Goal: Information Seeking & Learning: Learn about a topic

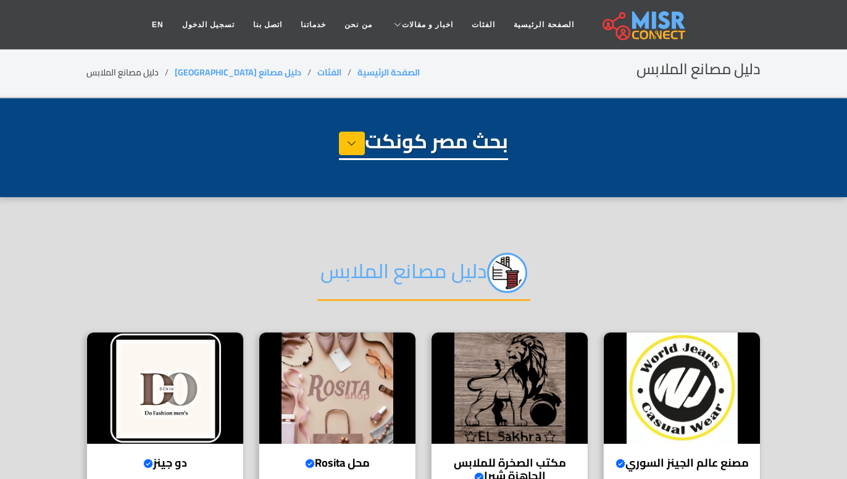
select select "**********"
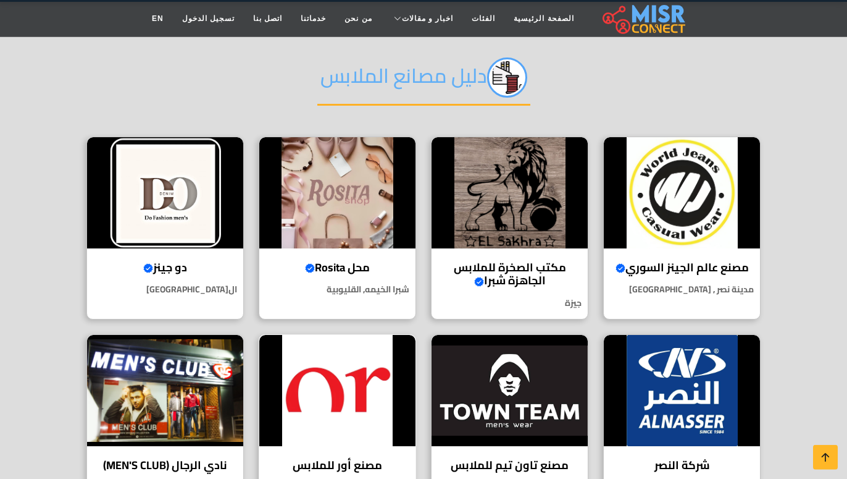
scroll to position [233, 0]
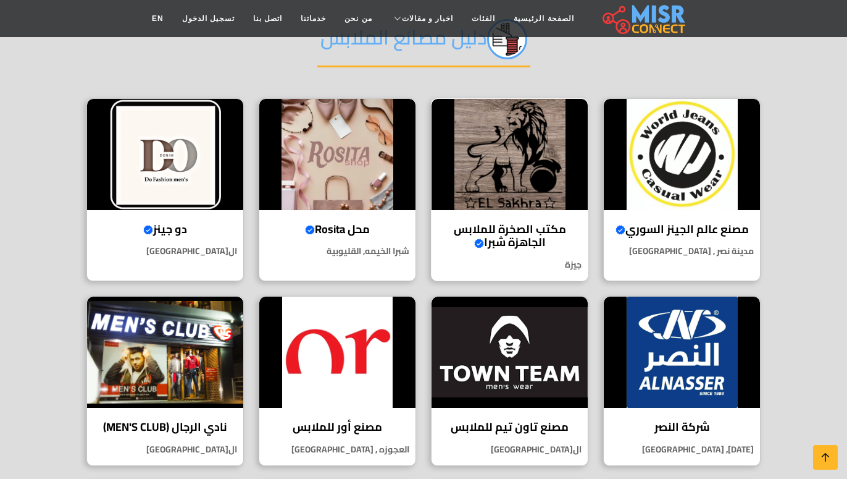
click at [529, 236] on h4 "مكتب الصخرة للملابس الجاهزة شبرا Verified account" at bounding box center [510, 235] width 138 height 27
click at [705, 227] on h4 "مصنع عالم الجينز السوري Verified account" at bounding box center [682, 229] width 138 height 14
click at [169, 226] on h4 "دو جينز Verified account" at bounding box center [165, 229] width 138 height 14
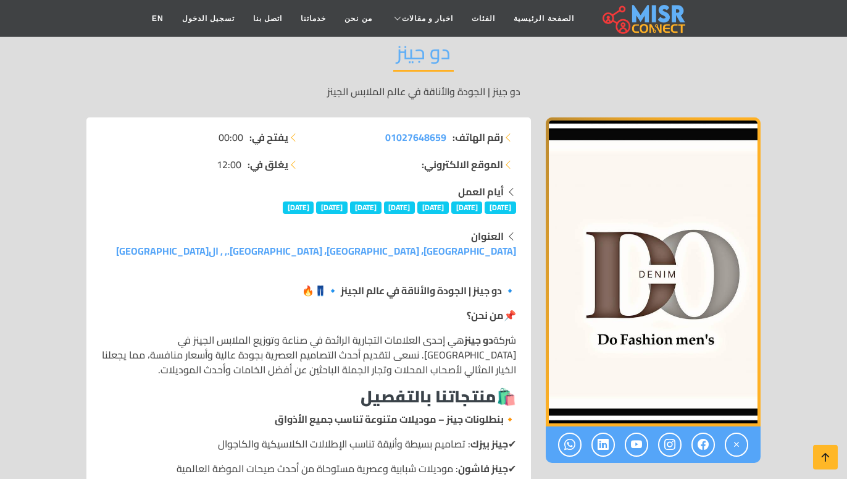
scroll to position [78, 0]
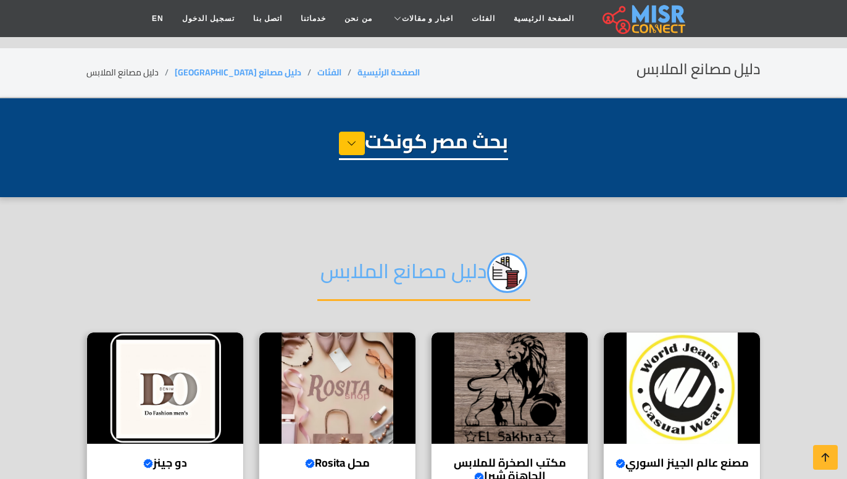
select select "**********"
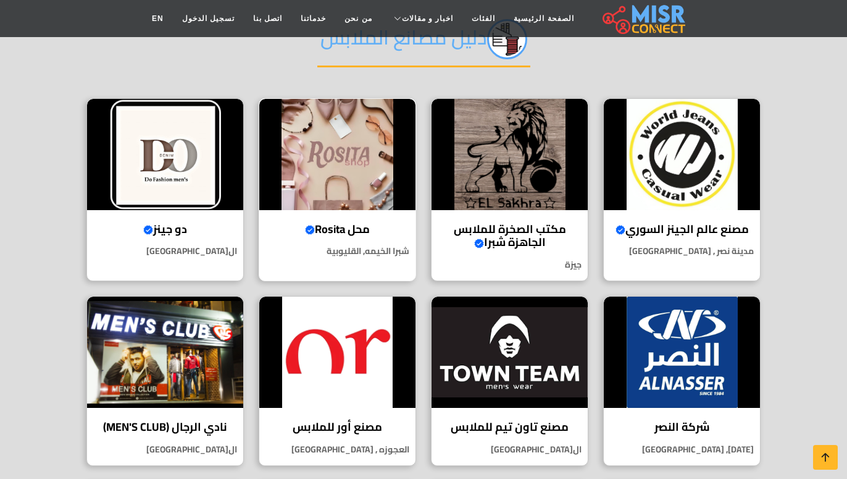
click at [329, 227] on h4 "محل Rosita Verified account" at bounding box center [338, 229] width 138 height 14
click at [677, 424] on h4 "شركة النصر" at bounding box center [682, 427] width 138 height 14
click at [541, 427] on h4 "مصنع تاون تيم للملابس" at bounding box center [510, 427] width 138 height 14
click at [324, 424] on h4 "مصنع أور للملابس" at bounding box center [338, 427] width 138 height 14
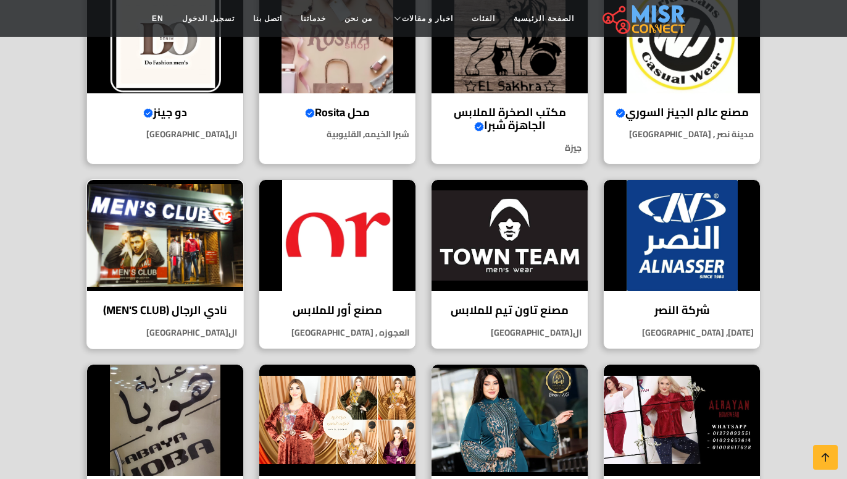
scroll to position [389, 0]
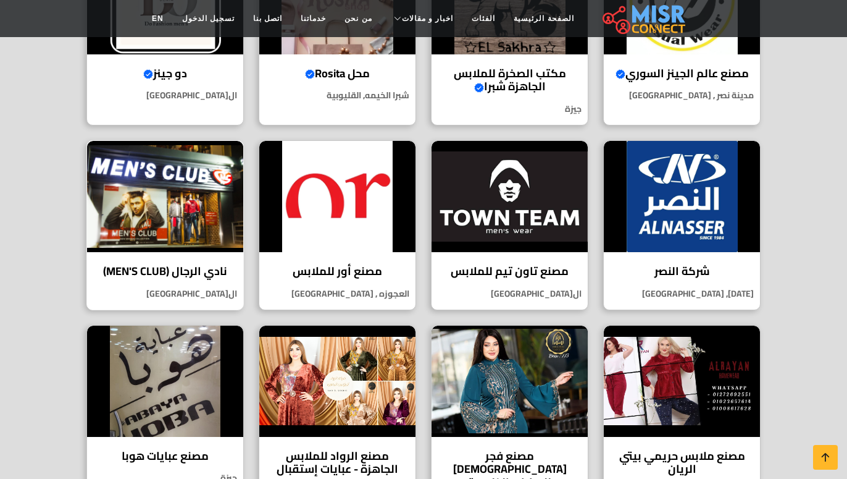
click at [175, 275] on h4 "نادي الرجال (MEN'S CLUB)" at bounding box center [165, 271] width 138 height 14
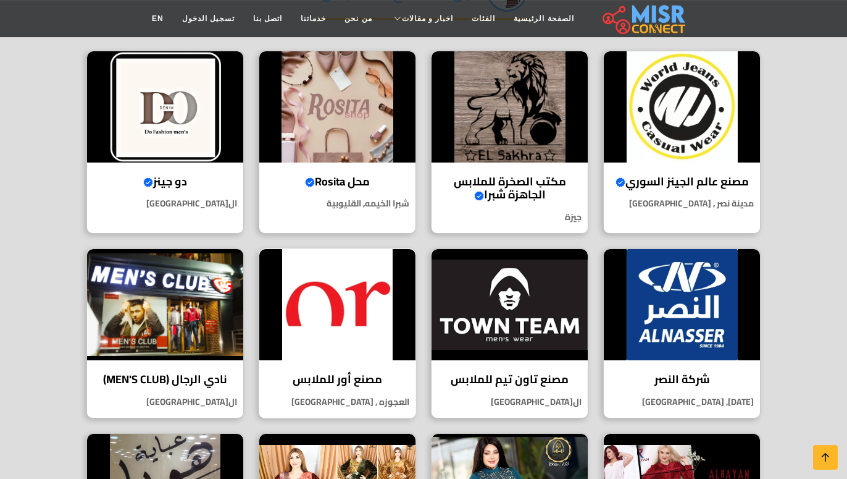
scroll to position [311, 0]
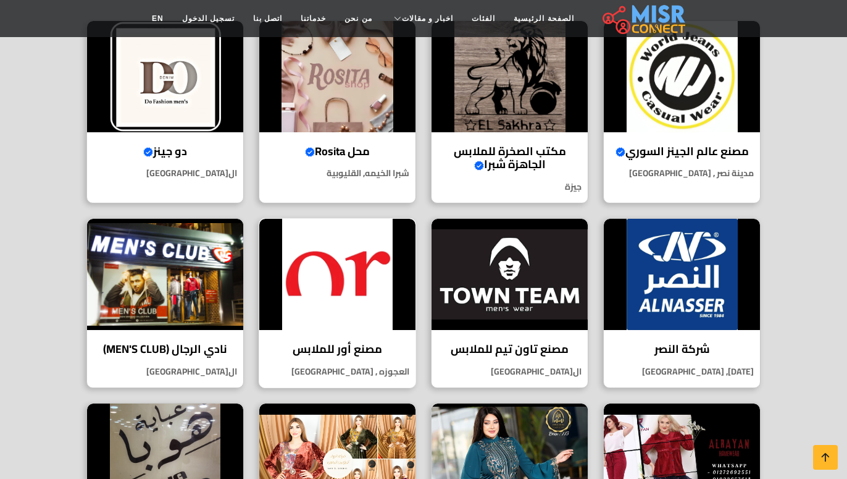
click at [354, 348] on h4 "مصنع أور للملابس" at bounding box center [338, 349] width 138 height 14
click at [373, 371] on p "العجوزه , [GEOGRAPHIC_DATA]" at bounding box center [337, 371] width 156 height 13
click at [358, 349] on h4 "مصنع أور للملابس" at bounding box center [338, 349] width 138 height 14
click at [356, 283] on img at bounding box center [337, 274] width 156 height 111
click at [359, 350] on h4 "مصنع أور للملابس" at bounding box center [338, 349] width 138 height 14
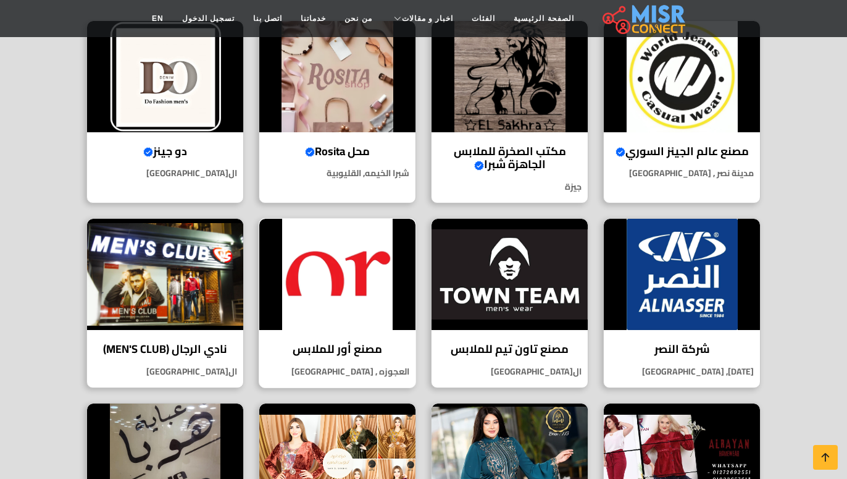
click at [359, 350] on h4 "مصنع أور للملابس" at bounding box center [338, 349] width 138 height 14
click at [351, 348] on h4 "مصنع أور للملابس" at bounding box center [338, 349] width 138 height 14
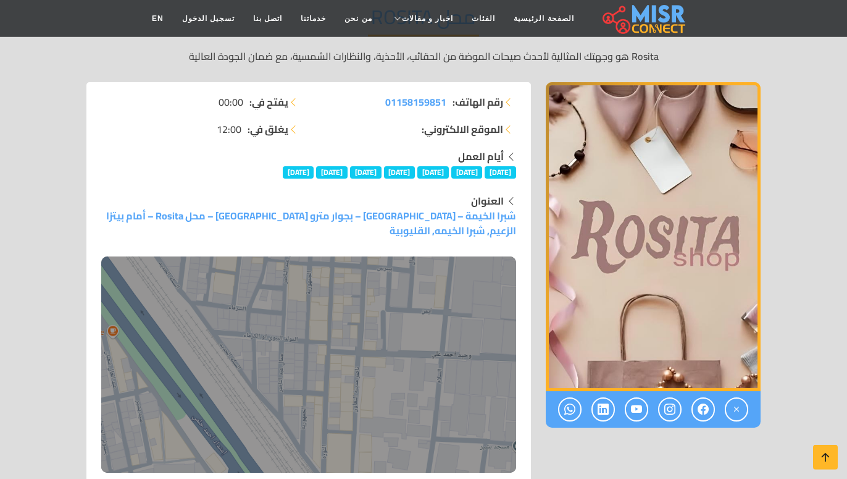
scroll to position [78, 0]
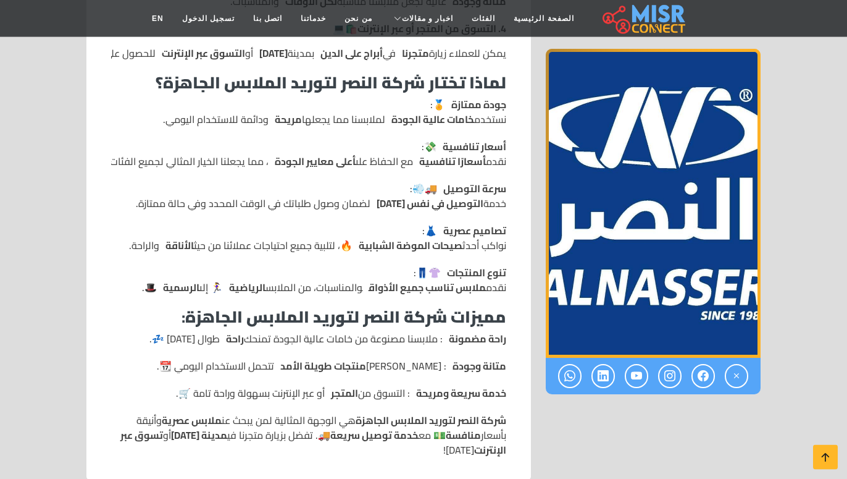
scroll to position [934, 0]
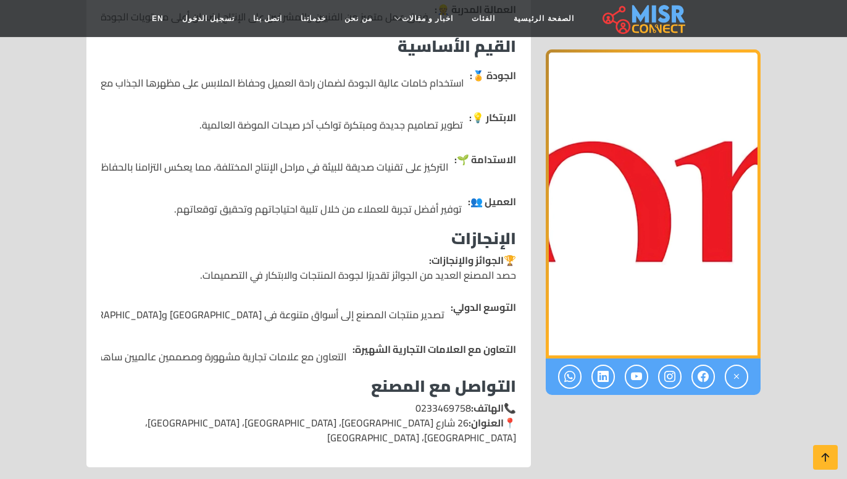
scroll to position [1712, 0]
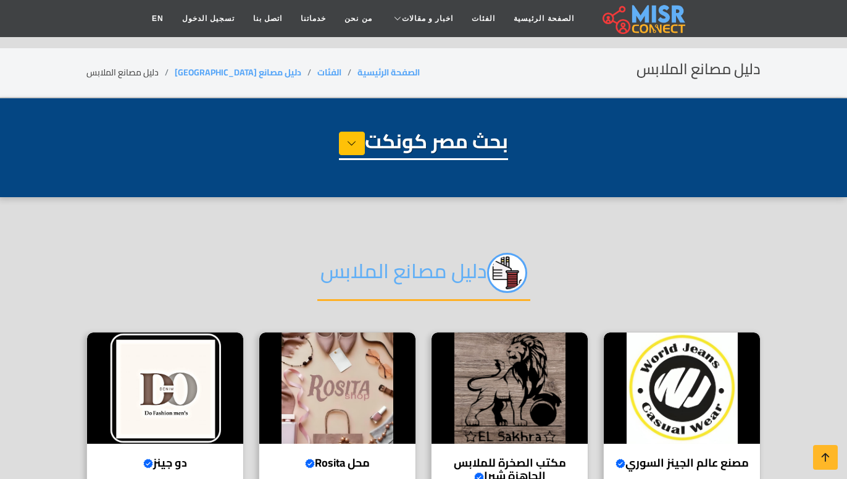
select select "**********"
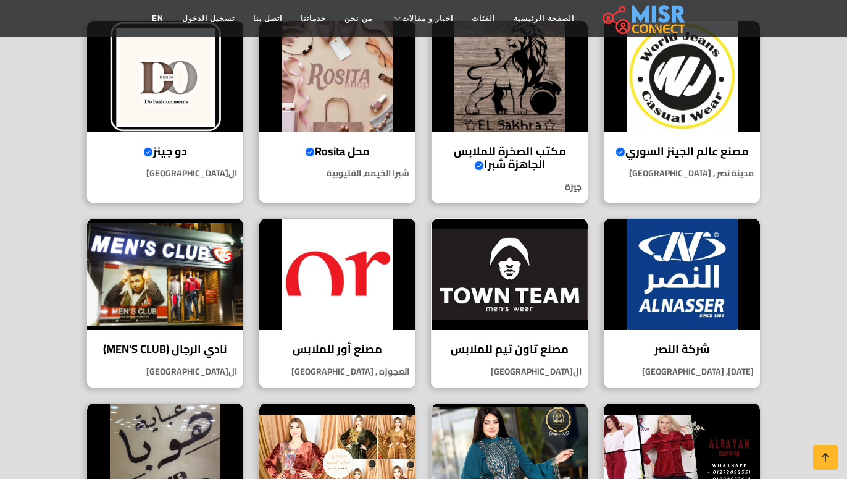
scroll to position [311, 0]
click at [346, 345] on h4 "مصنع أور للملابس" at bounding box center [338, 349] width 138 height 14
click at [388, 371] on p "العجوزه , [GEOGRAPHIC_DATA]" at bounding box center [337, 371] width 156 height 13
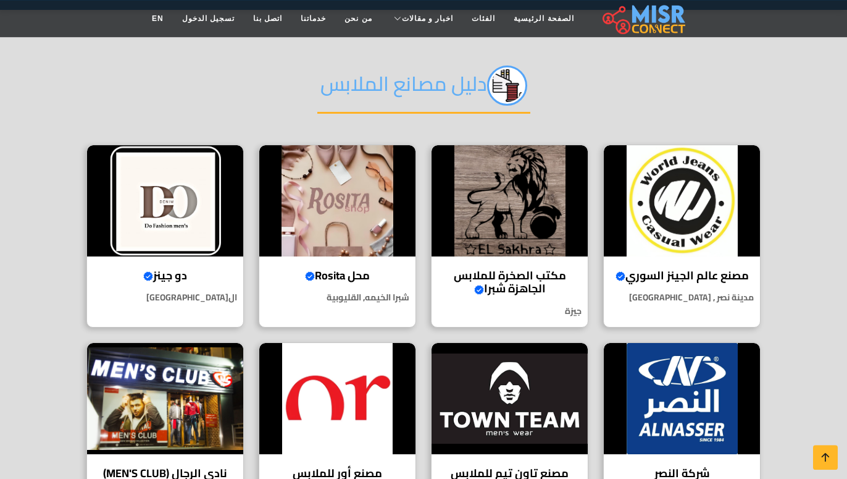
scroll to position [233, 0]
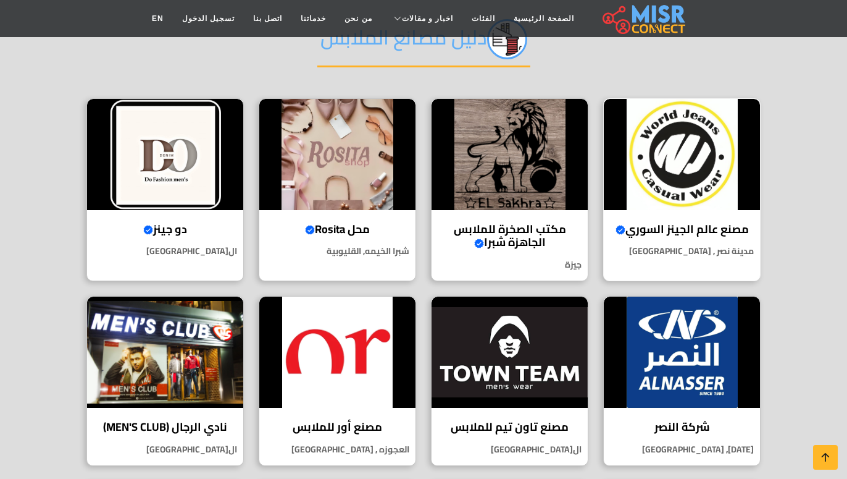
click at [691, 231] on h4 "مصنع عالم الجينز السوري Verified account" at bounding box center [682, 229] width 138 height 14
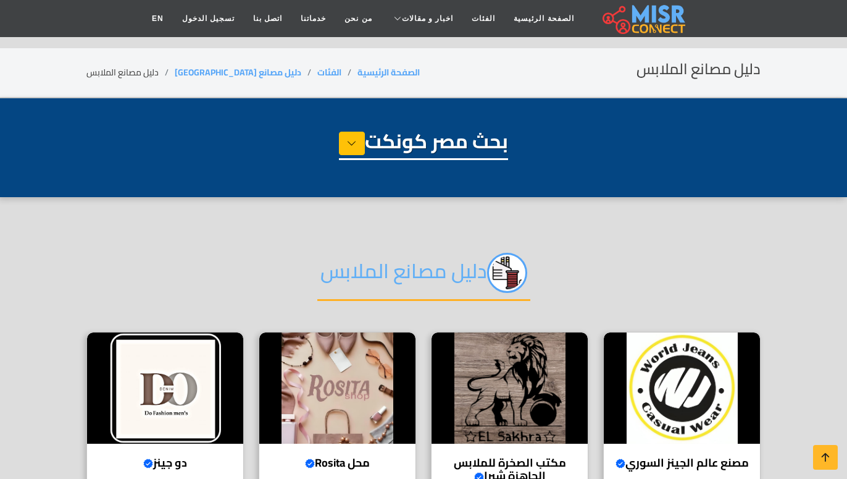
select select "**********"
